Goal: Transaction & Acquisition: Purchase product/service

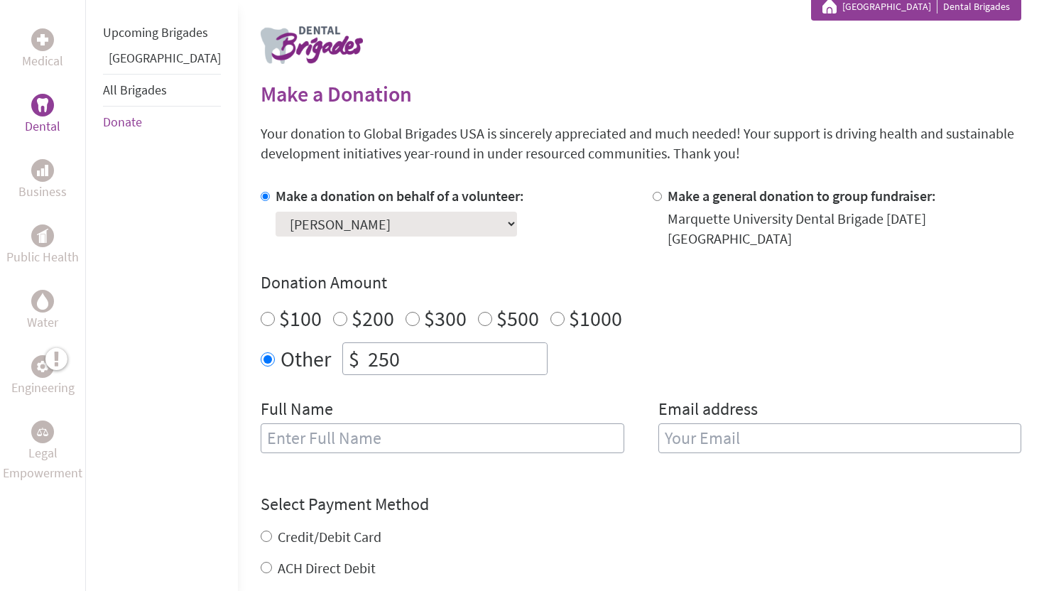
scroll to position [281, 0]
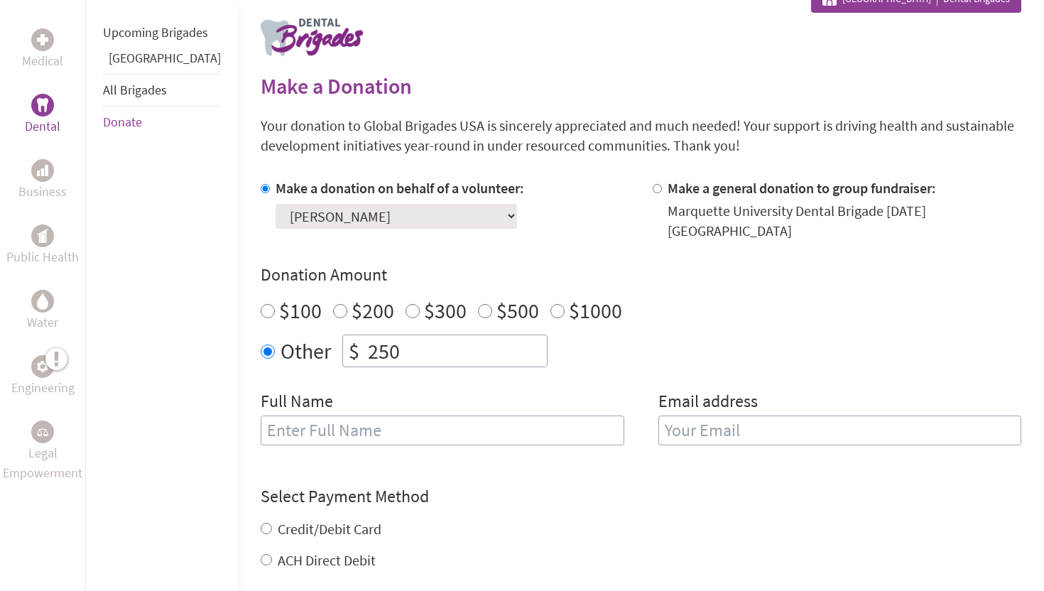
click at [382, 424] on input "text" at bounding box center [443, 431] width 364 height 30
click at [685, 422] on input "email" at bounding box center [841, 431] width 364 height 30
click at [408, 424] on input "[PERSON_NAME]" at bounding box center [443, 431] width 364 height 30
type input "[PERSON_NAME]"
click at [735, 416] on input "email" at bounding box center [841, 431] width 364 height 30
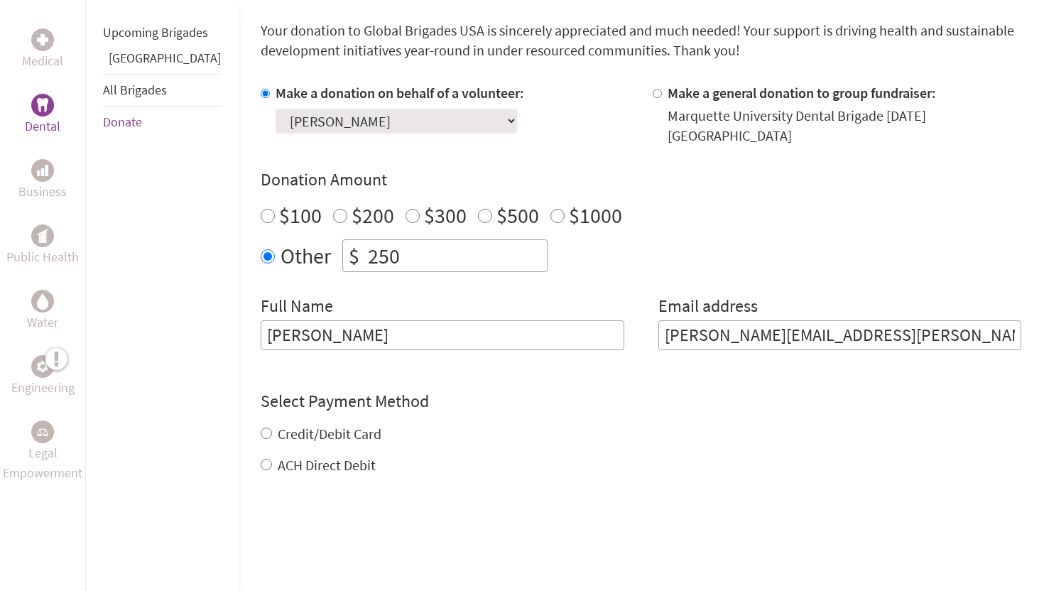
scroll to position [379, 0]
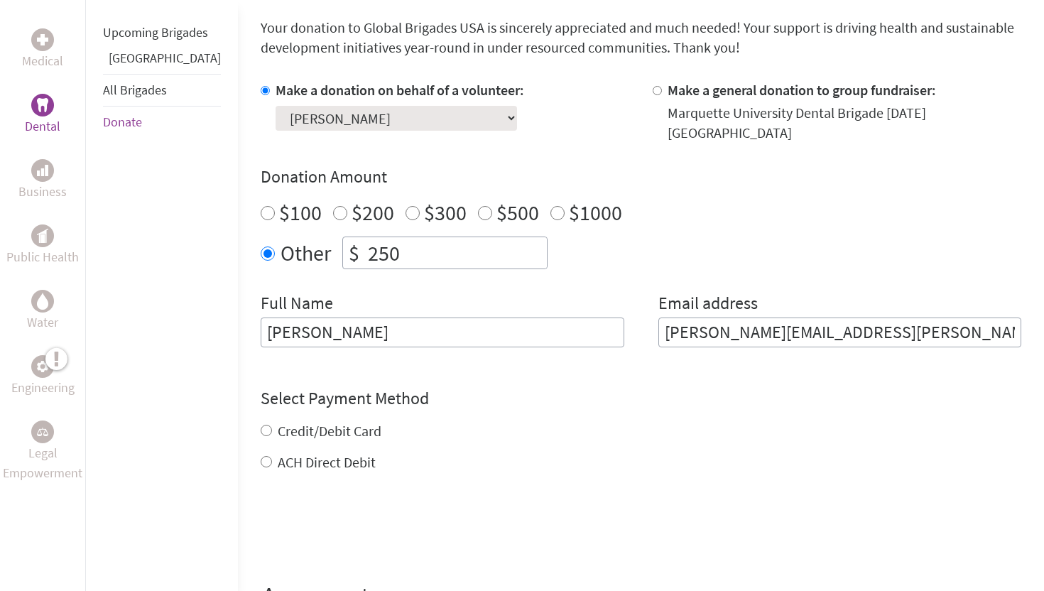
type input "[PERSON_NAME][EMAIL_ADDRESS][PERSON_NAME][DOMAIN_NAME]"
click at [261, 421] on div "Credit/Debit Card ACH Direct Debit" at bounding box center [641, 446] width 761 height 51
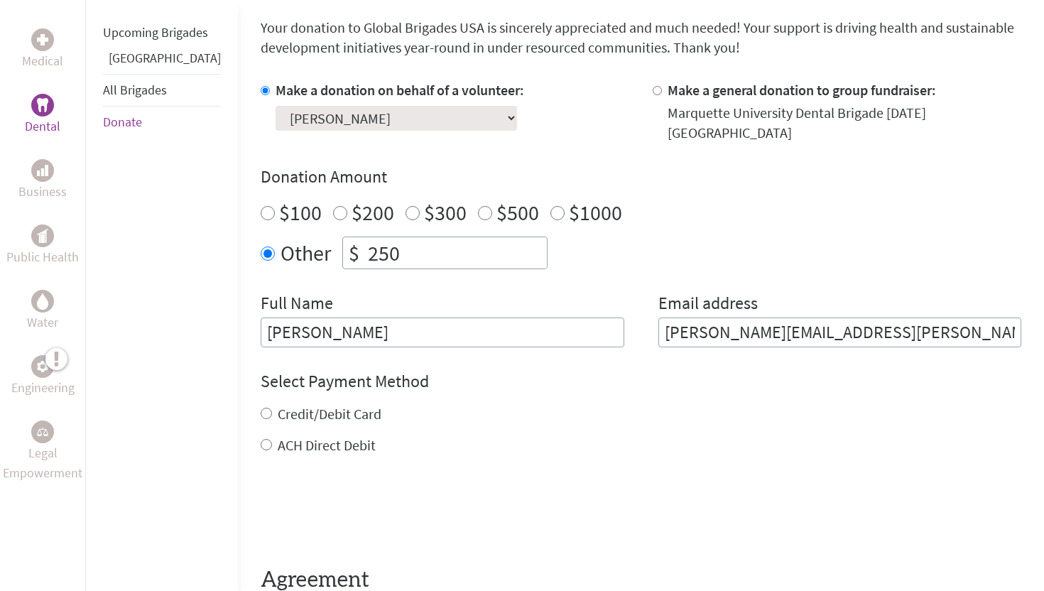
click at [261, 408] on input "Credit/Debit Card" at bounding box center [266, 413] width 11 height 11
radio input "true"
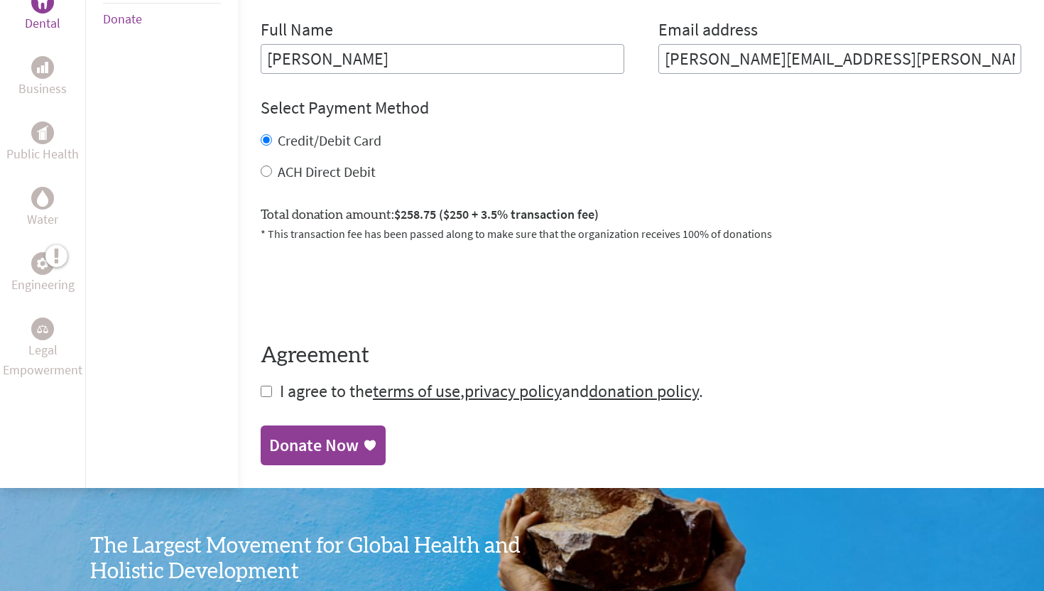
scroll to position [653, 0]
click at [261, 385] on input "checkbox" at bounding box center [266, 390] width 11 height 11
checkbox input "true"
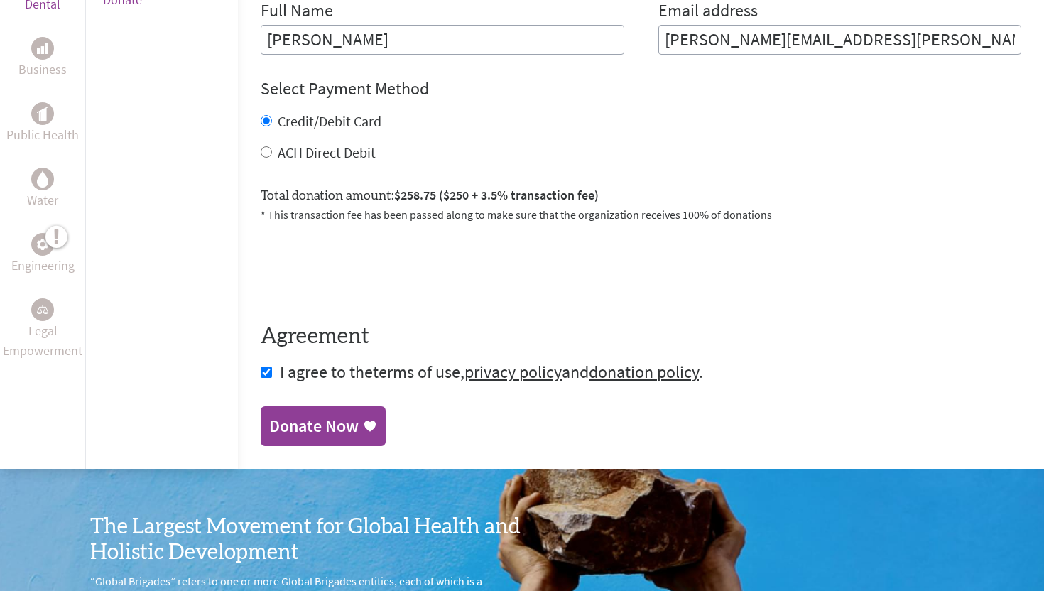
scroll to position [683, 0]
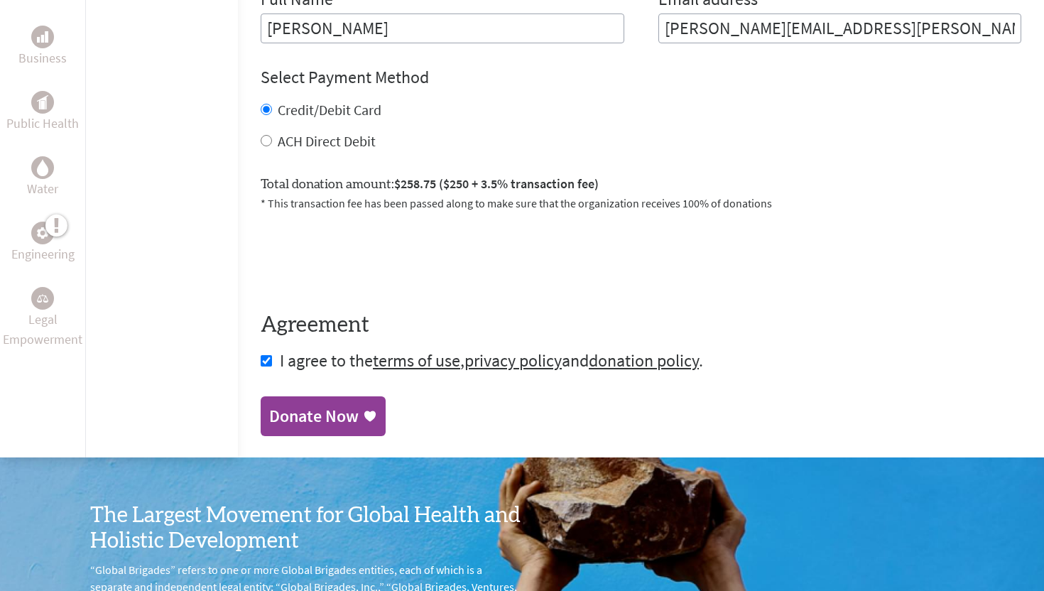
click at [313, 405] on div "Donate Now" at bounding box center [314, 416] width 90 height 23
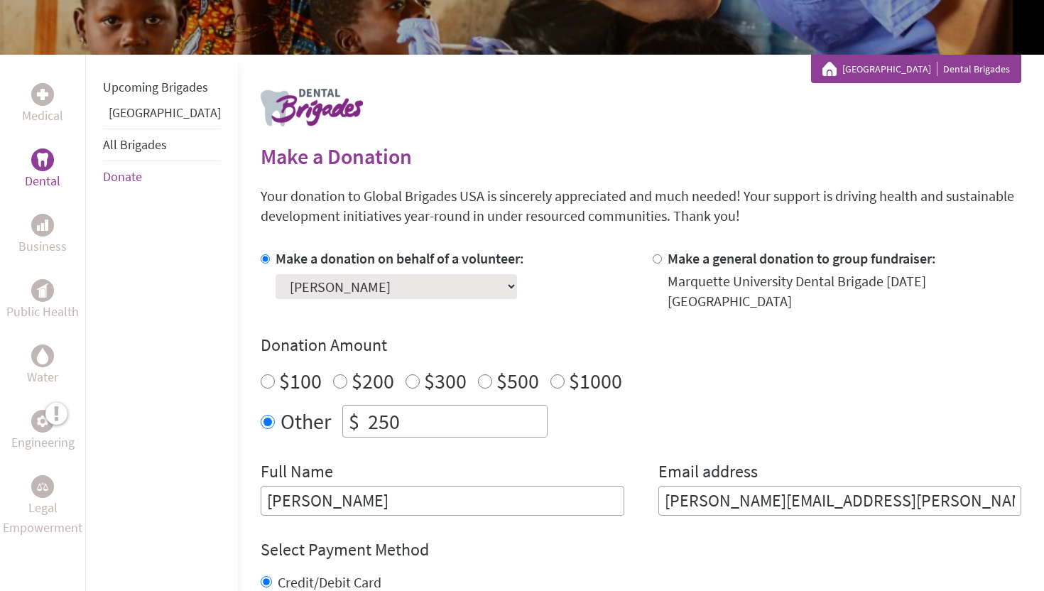
scroll to position [211, 0]
